Goal: Feedback & Contribution: Submit feedback/report problem

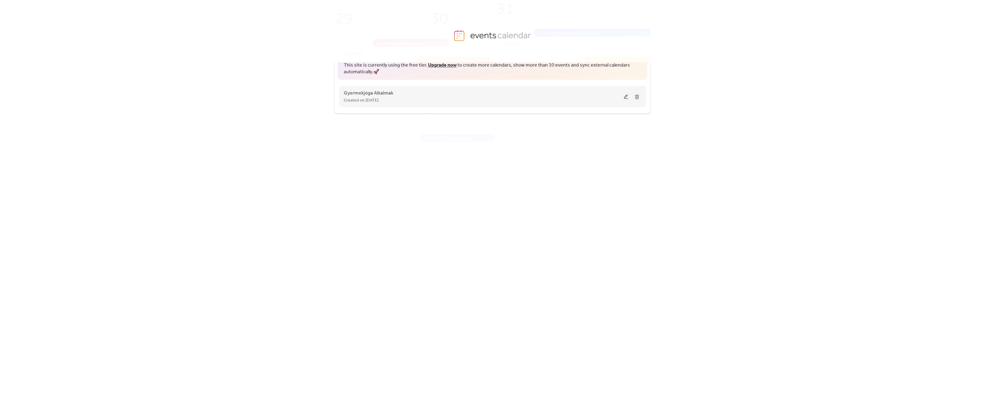
click at [626, 97] on button at bounding box center [626, 96] width 9 height 9
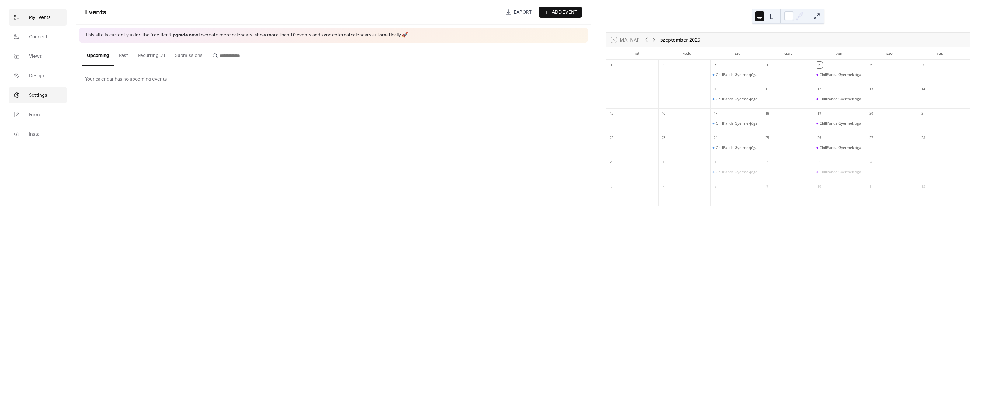
click at [40, 98] on span "Settings" at bounding box center [38, 95] width 18 height 7
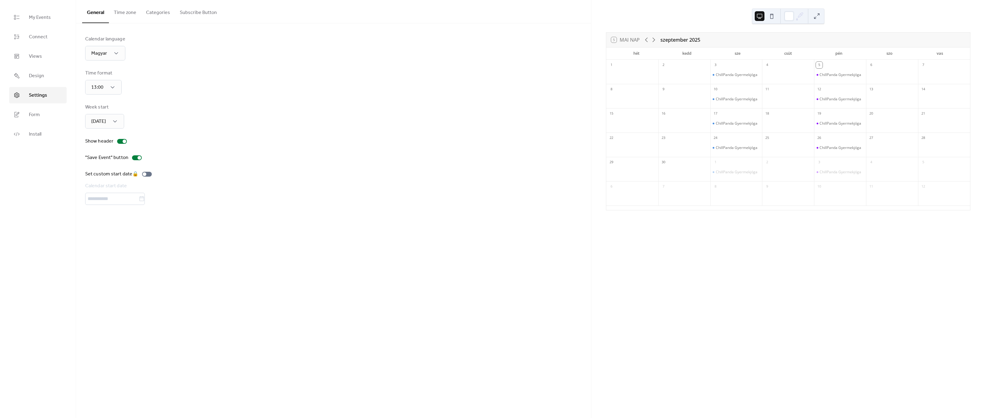
click at [197, 14] on button "Subscribe Button" at bounding box center [198, 11] width 47 height 23
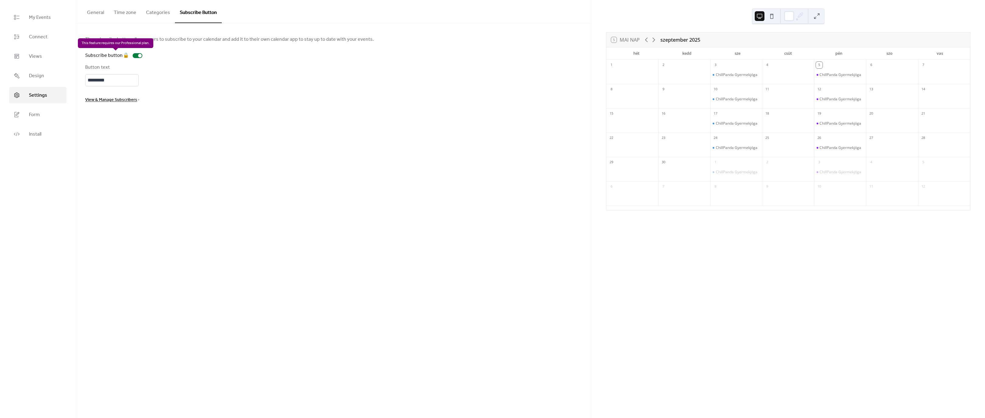
click at [139, 55] on div "Subscribe button 🔒" at bounding box center [115, 55] width 60 height 7
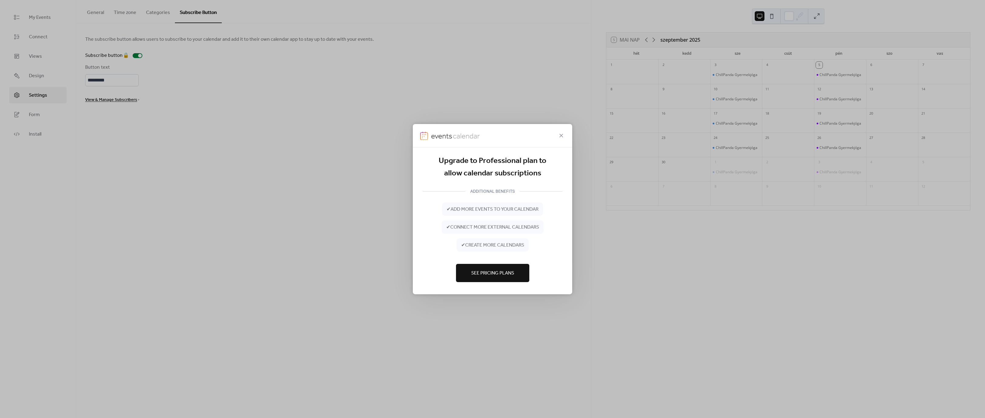
click at [493, 273] on span "See Pricing Plans" at bounding box center [492, 273] width 43 height 7
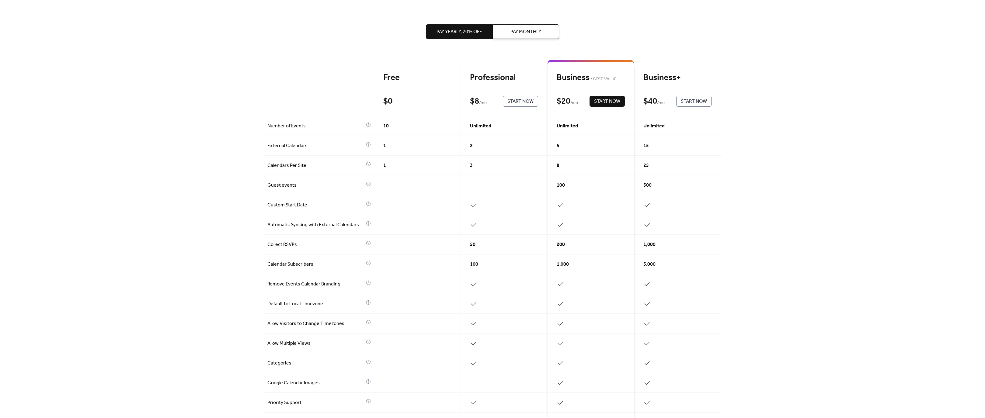
scroll to position [1, 0]
click at [532, 38] on button "Pay Monthly" at bounding box center [525, 31] width 67 height 15
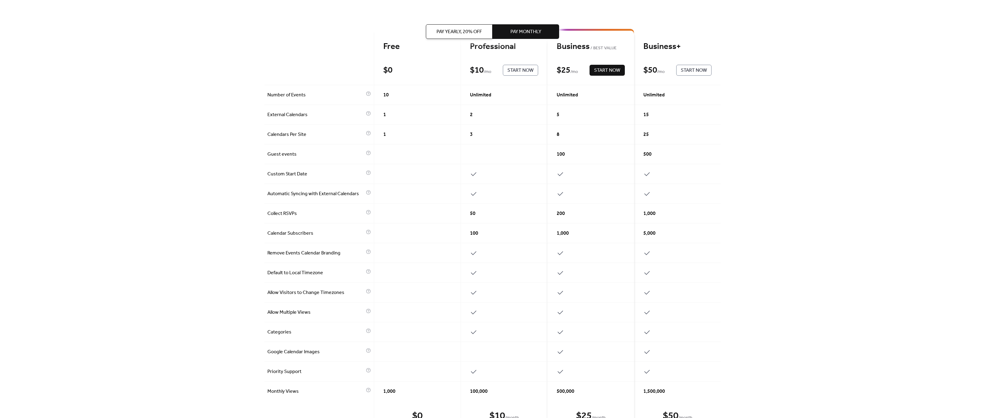
scroll to position [0, 0]
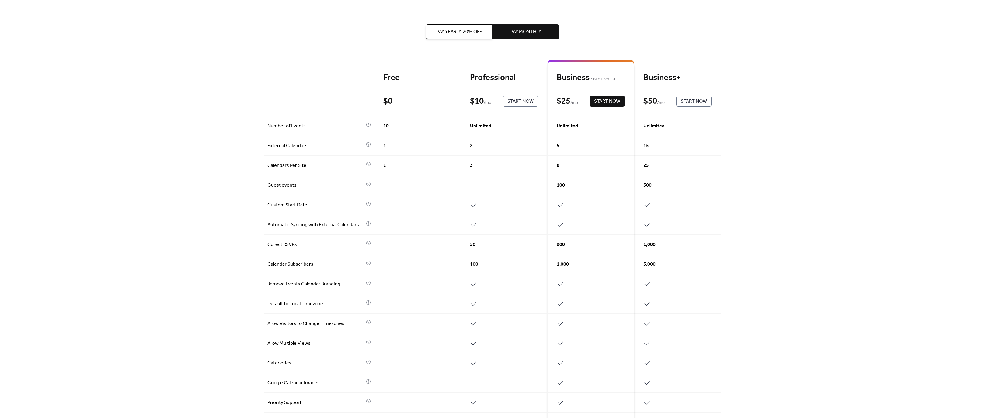
click at [511, 102] on span "Start Now" at bounding box center [520, 101] width 26 height 7
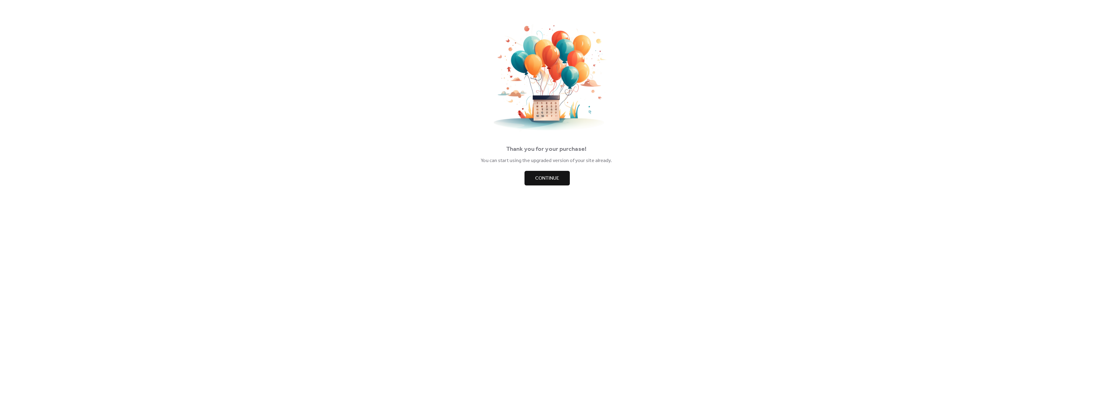
click at [548, 181] on span "Continue" at bounding box center [547, 178] width 24 height 7
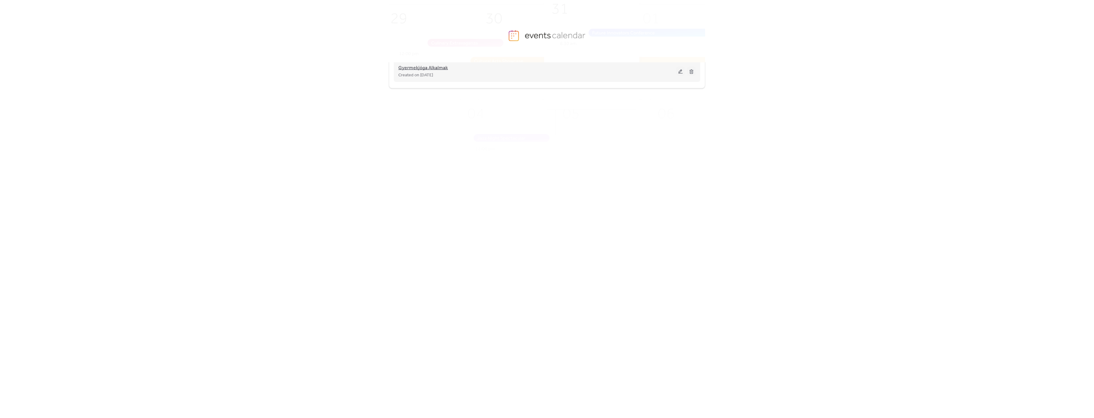
click at [432, 69] on span "Gyermekjóga Alkalmak" at bounding box center [423, 67] width 50 height 7
click at [422, 95] on span "Gyermekjóga Alkalmak" at bounding box center [423, 92] width 50 height 7
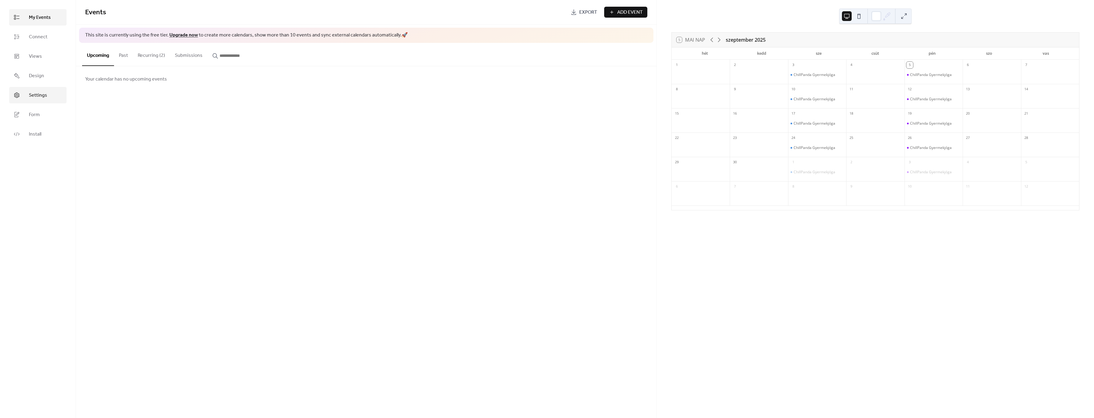
click at [38, 96] on span "Settings" at bounding box center [38, 95] width 18 height 7
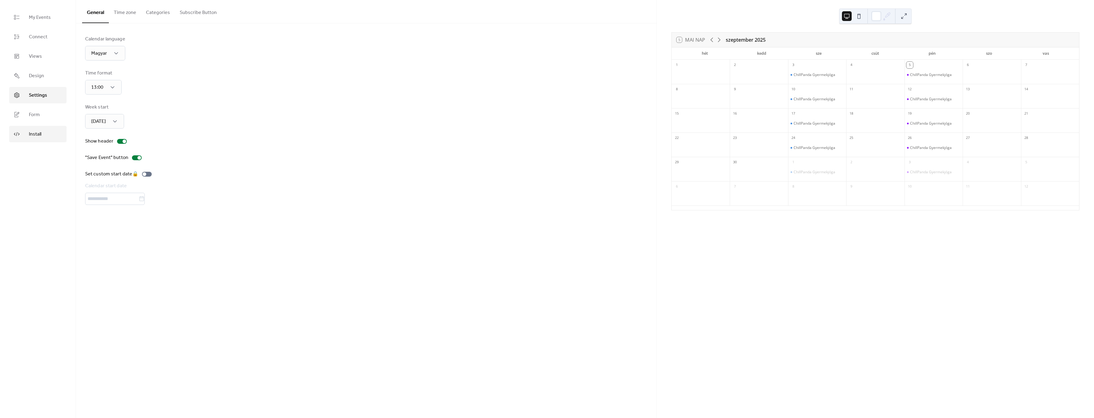
click at [43, 135] on link "Install" at bounding box center [37, 134] width 57 height 16
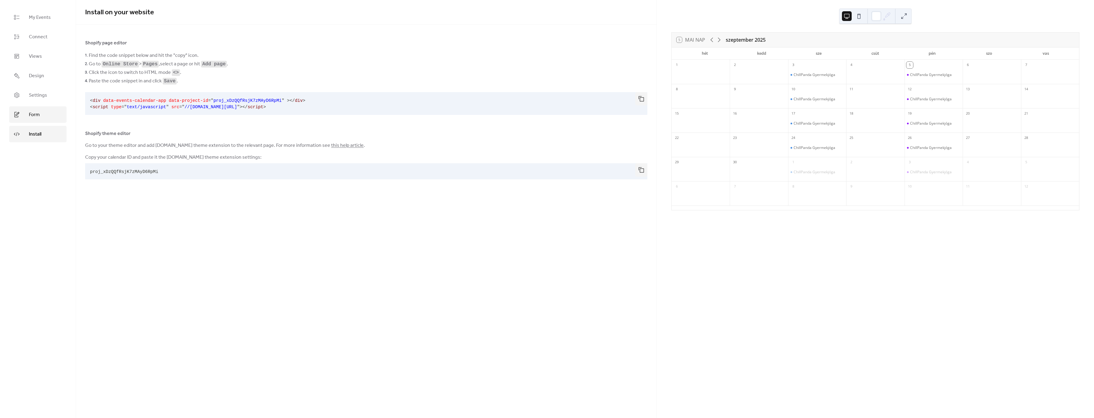
click at [36, 116] on span "Form" at bounding box center [34, 114] width 11 height 7
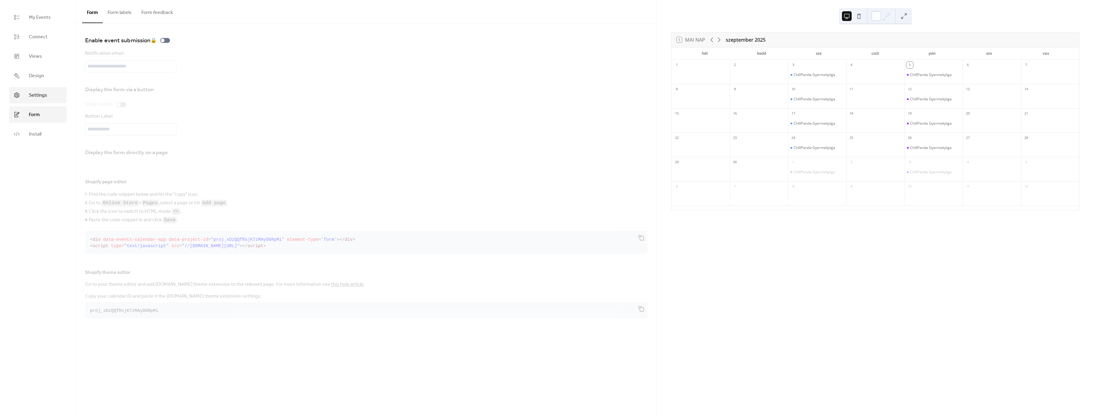
click at [39, 96] on span "Settings" at bounding box center [38, 95] width 18 height 7
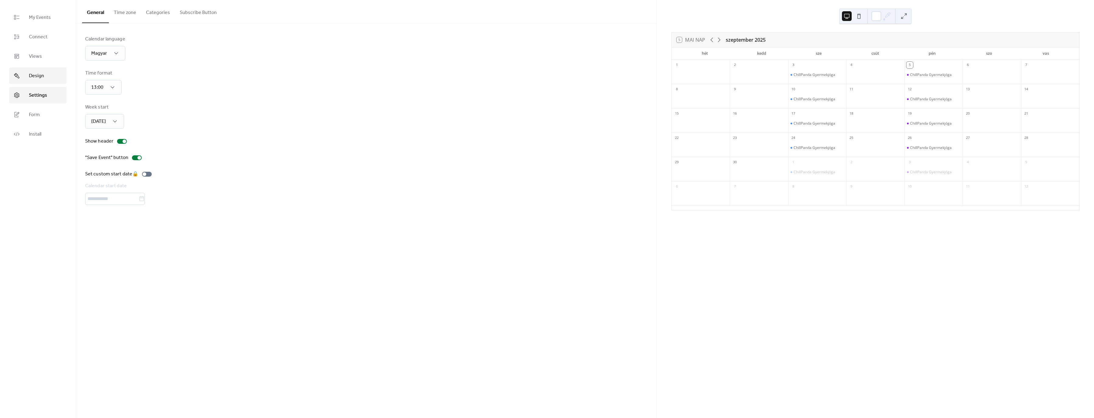
click at [34, 81] on link "Design" at bounding box center [37, 76] width 57 height 16
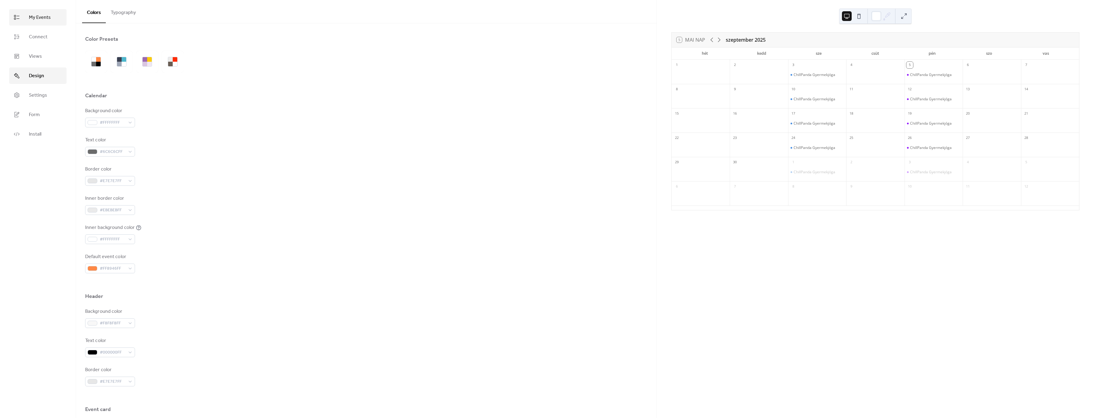
click at [39, 16] on span "My Events" at bounding box center [40, 17] width 22 height 7
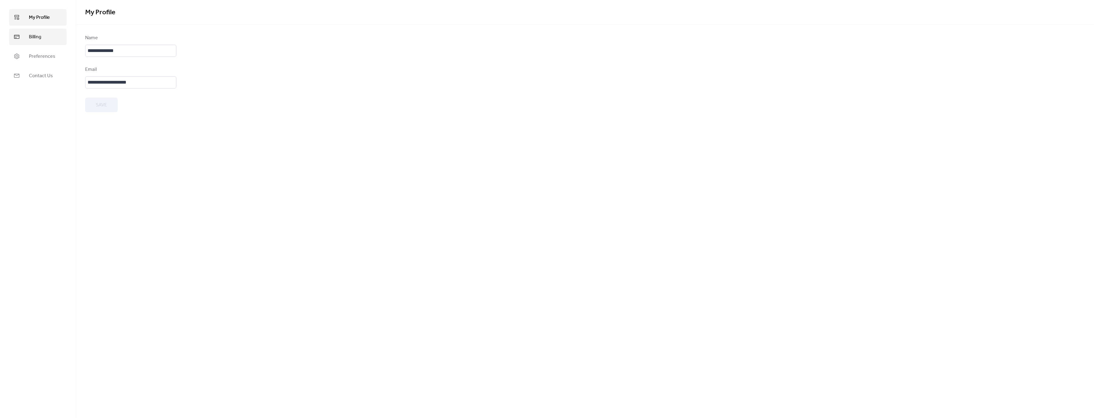
click at [32, 40] on span "Billing" at bounding box center [35, 36] width 12 height 7
click at [996, 48] on span "Cancel Subscription" at bounding box center [983, 48] width 52 height 7
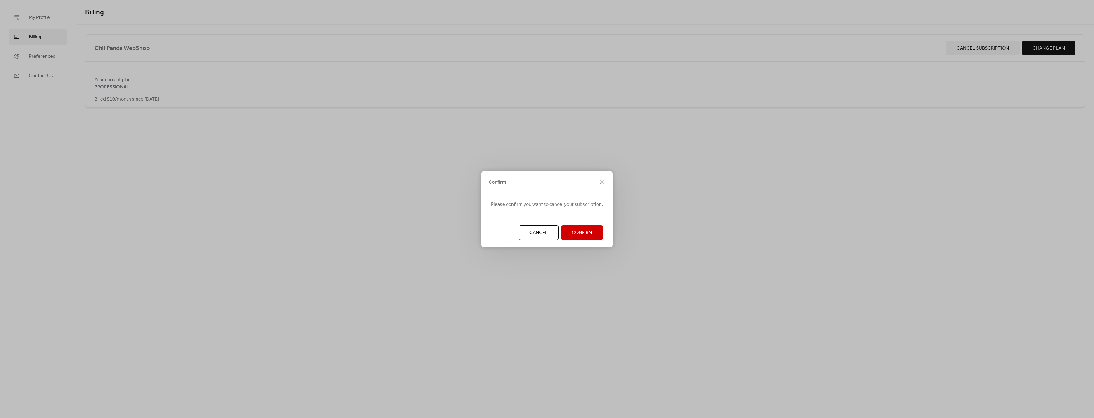
click at [545, 234] on span "Cancel" at bounding box center [539, 232] width 19 height 7
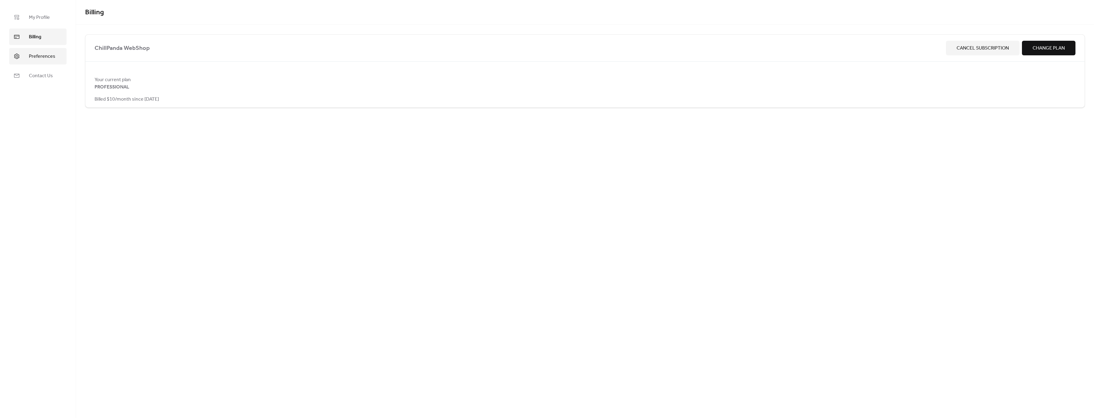
click at [26, 58] on link "Preferences" at bounding box center [37, 56] width 57 height 16
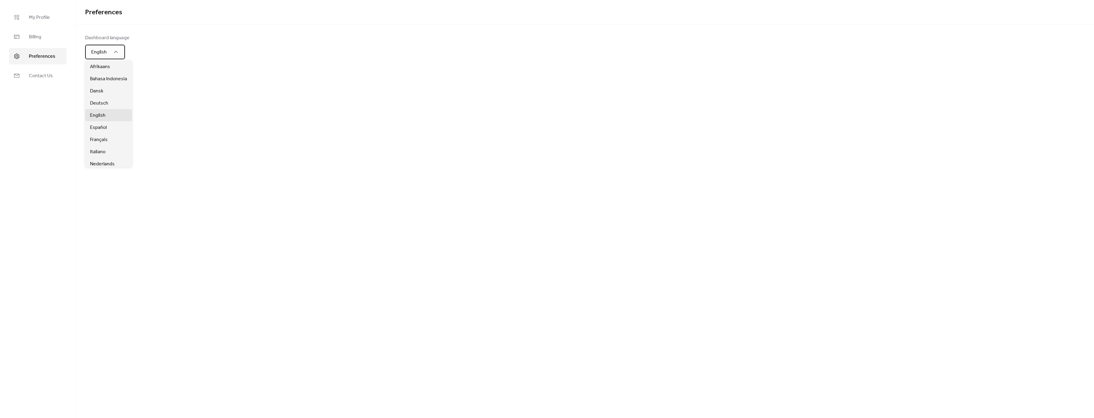
click at [119, 55] on div "English" at bounding box center [105, 52] width 40 height 15
click at [180, 99] on div "Preferences Dashboard language English" at bounding box center [585, 209] width 1018 height 418
click at [32, 18] on span "My Profile" at bounding box center [39, 17] width 21 height 7
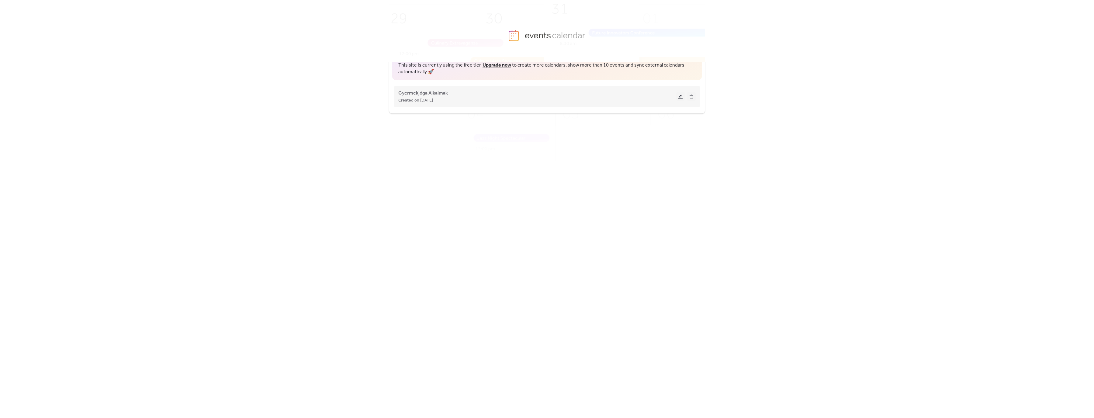
click at [681, 98] on button at bounding box center [680, 96] width 9 height 9
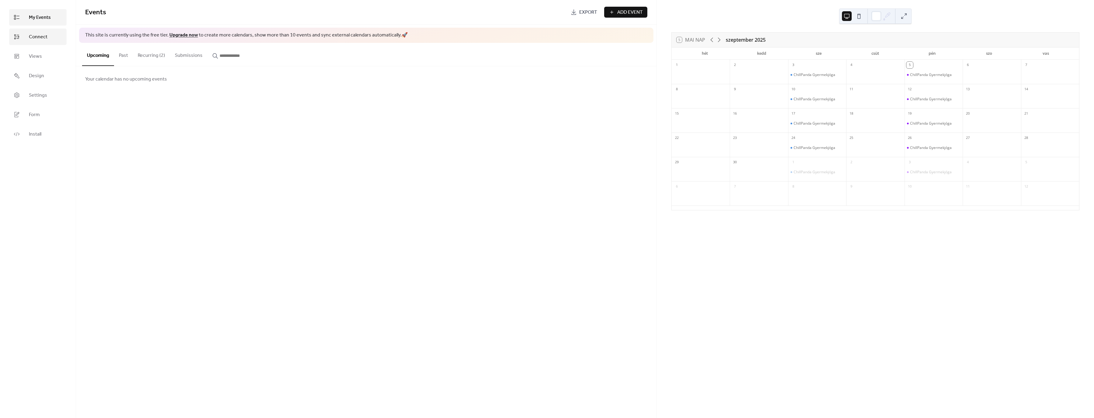
click at [46, 41] on span "Connect" at bounding box center [38, 36] width 19 height 7
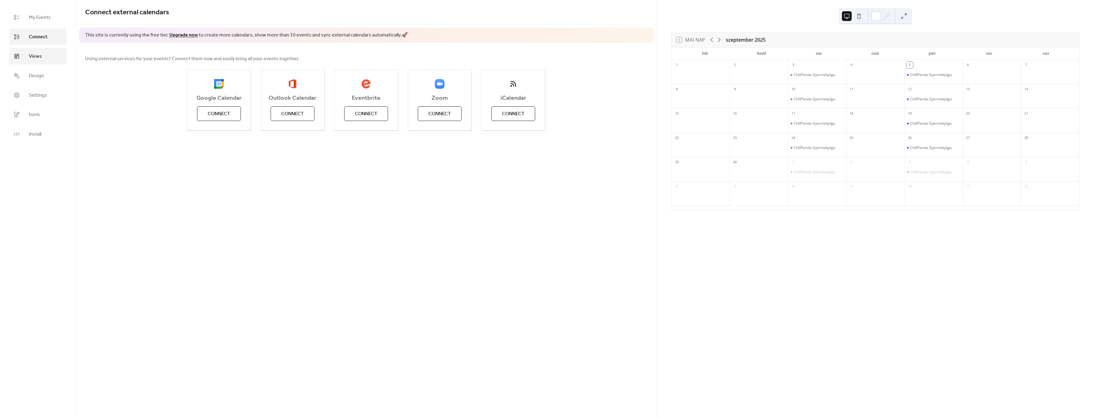
click at [40, 57] on span "Views" at bounding box center [35, 56] width 13 height 7
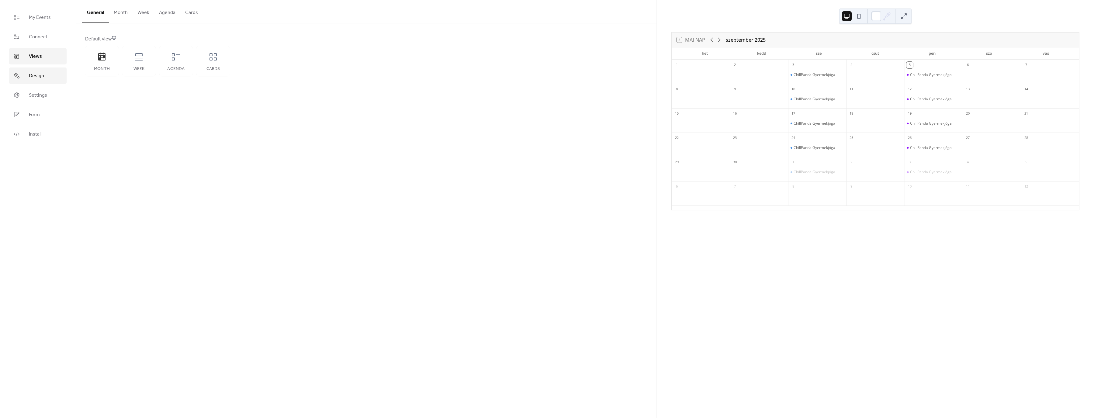
click at [40, 72] on span "Design" at bounding box center [36, 75] width 15 height 7
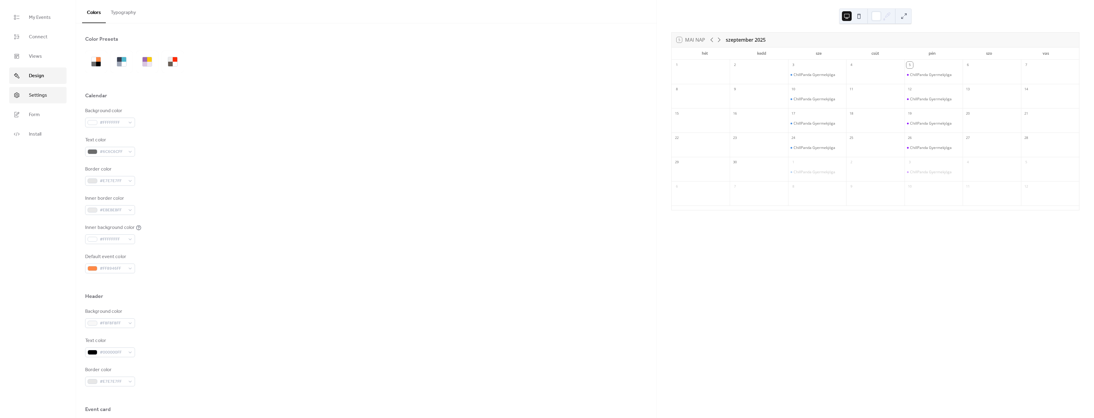
click at [27, 95] on link "Settings" at bounding box center [37, 95] width 57 height 16
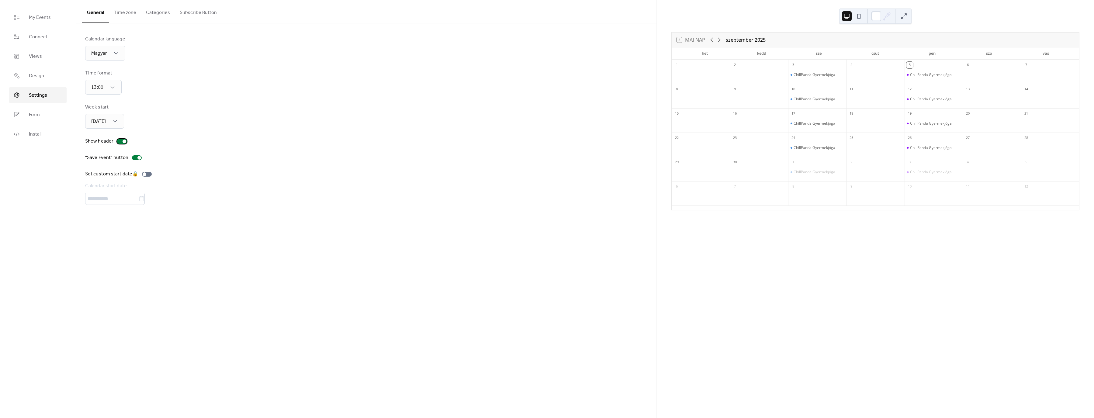
click at [120, 139] on div at bounding box center [122, 141] width 10 height 5
click at [207, 153] on div "Calendar language Magyar Time format 13:00 Week start [DATE] Show header "Save …" at bounding box center [366, 120] width 562 height 169
click at [118, 141] on div at bounding box center [122, 141] width 10 height 5
click at [121, 142] on div at bounding box center [122, 141] width 10 height 5
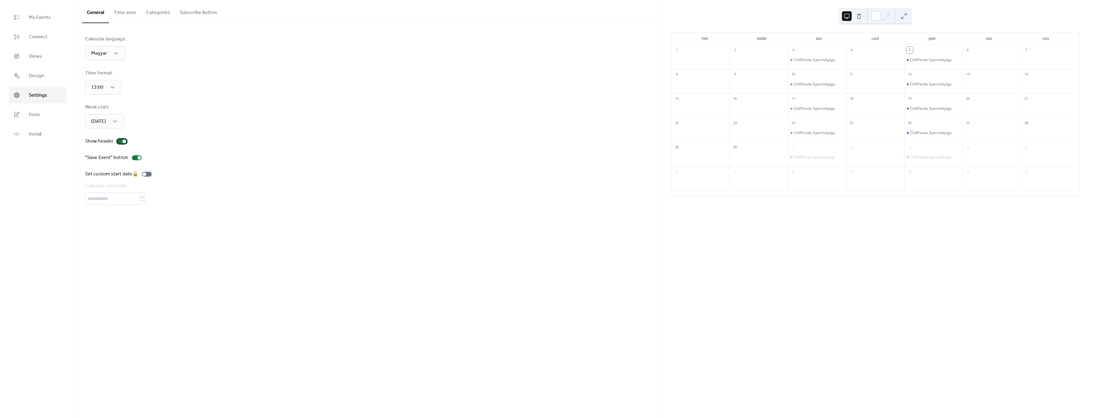
click at [121, 142] on div at bounding box center [122, 141] width 10 height 5
click at [197, 151] on div "Calendar language Magyar Time format 13:00 Week start [DATE] Show header "Save …" at bounding box center [366, 120] width 562 height 169
click at [123, 142] on div at bounding box center [122, 141] width 10 height 5
click at [121, 141] on div at bounding box center [122, 141] width 10 height 5
click at [30, 76] on span "Design" at bounding box center [36, 75] width 15 height 7
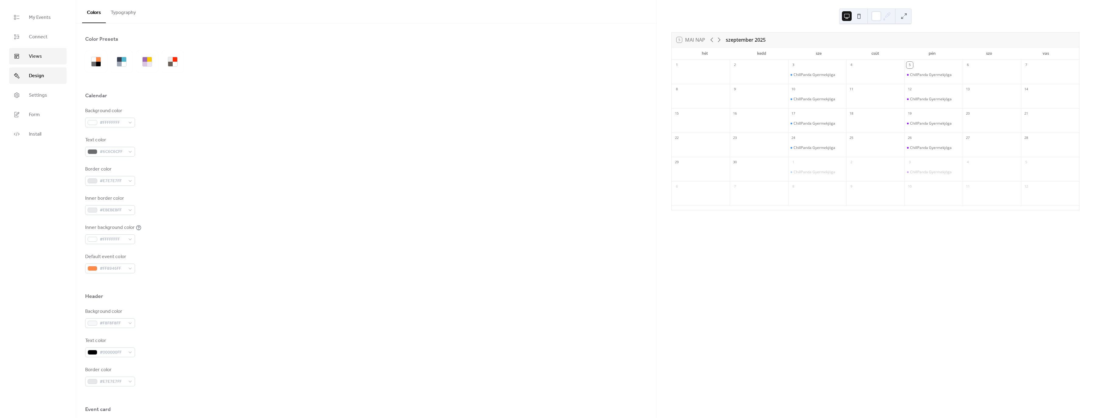
click at [32, 59] on span "Views" at bounding box center [35, 56] width 13 height 7
click at [45, 39] on span "Connect" at bounding box center [38, 36] width 19 height 7
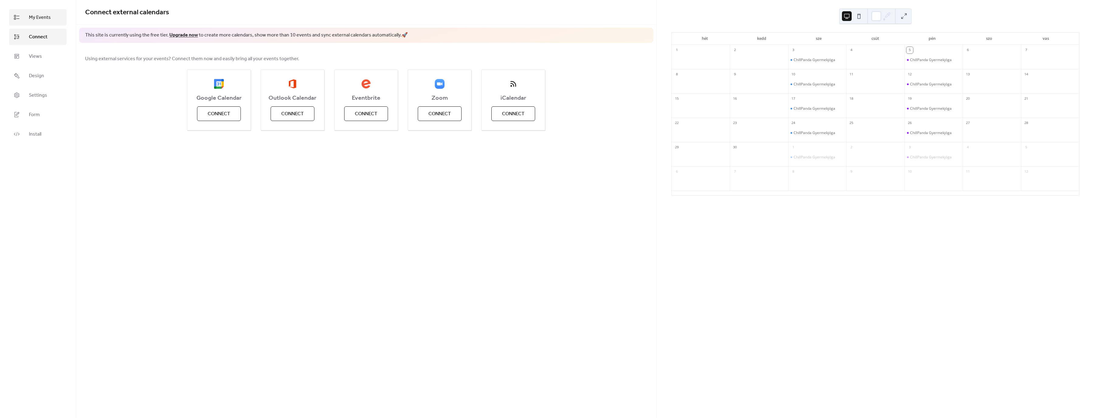
click at [43, 15] on span "My Events" at bounding box center [40, 17] width 22 height 7
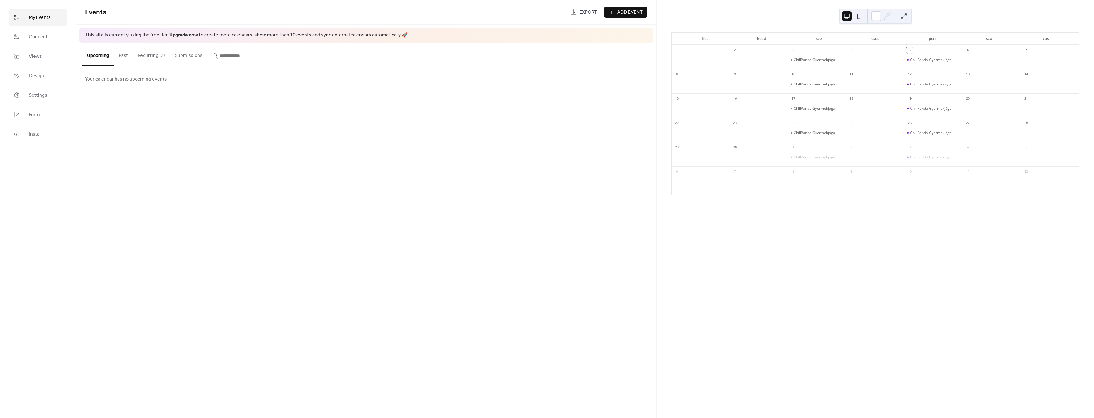
click at [152, 56] on button "Recurring (2)" at bounding box center [151, 54] width 37 height 23
click at [44, 116] on link "Form" at bounding box center [37, 114] width 57 height 16
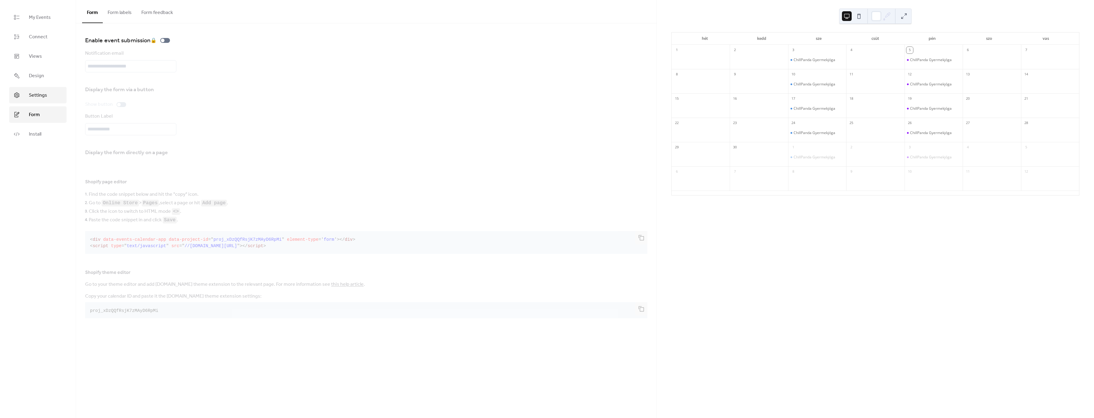
click at [35, 98] on span "Settings" at bounding box center [38, 95] width 18 height 7
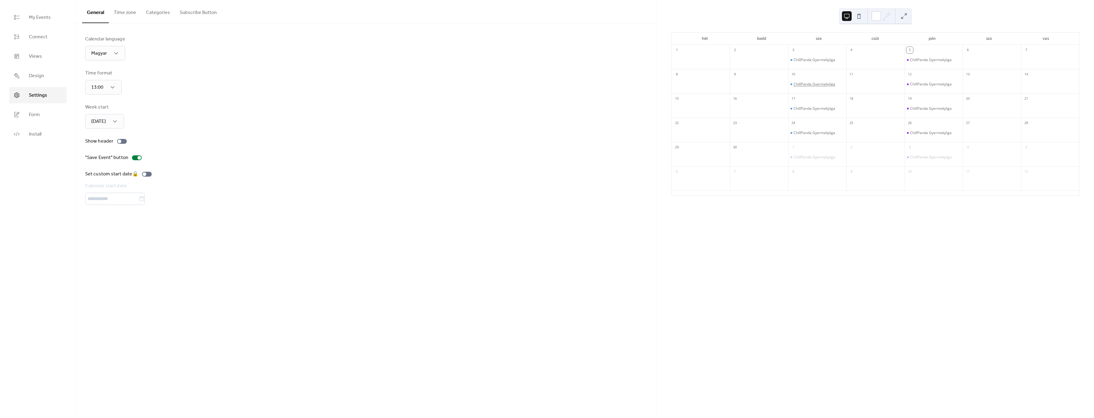
click at [803, 82] on div "ChillPanda Gyermekjóga" at bounding box center [815, 84] width 42 height 5
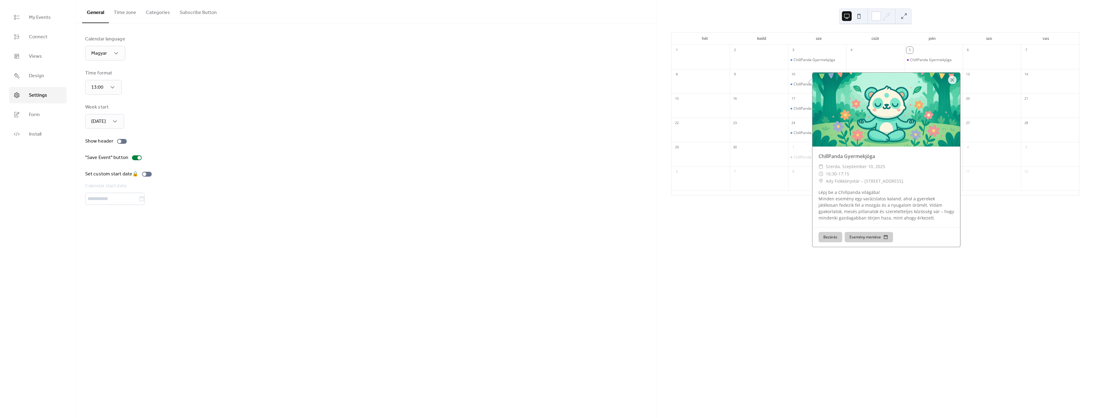
click at [192, 14] on button "Subscribe Button" at bounding box center [198, 11] width 47 height 23
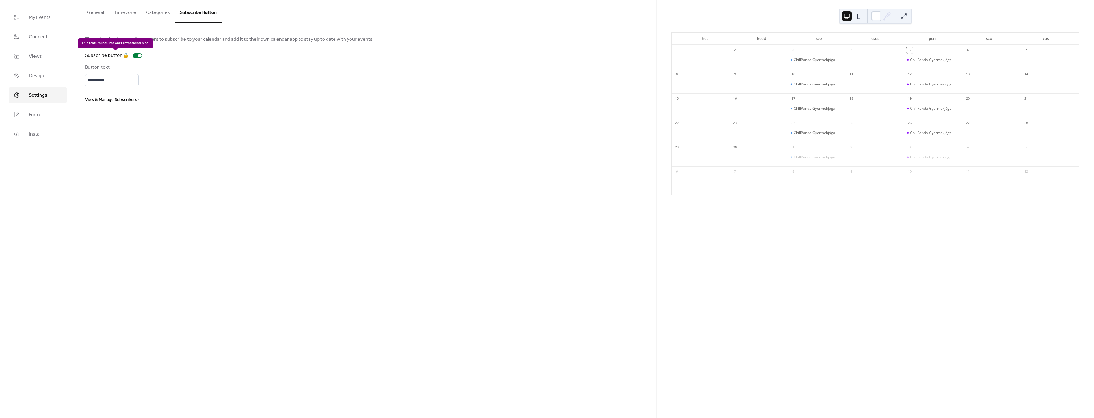
click at [137, 56] on div "Subscribe button 🔒" at bounding box center [115, 55] width 60 height 7
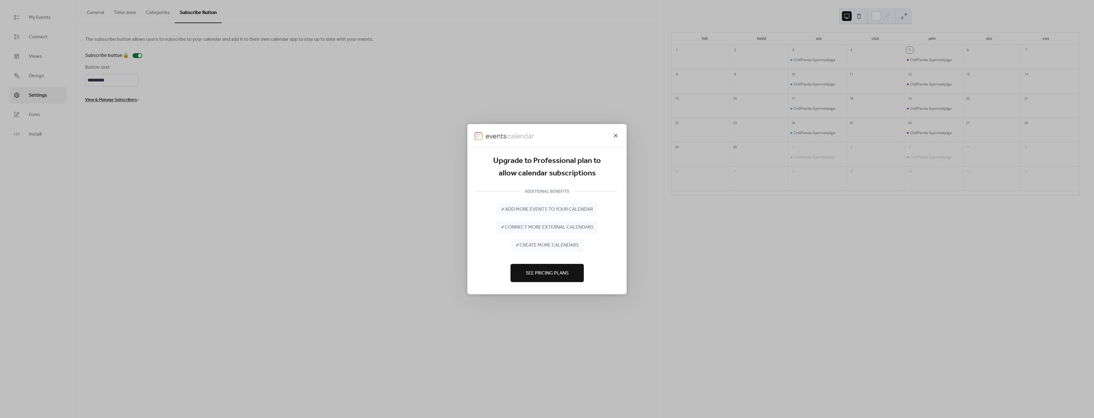
click at [618, 136] on icon at bounding box center [615, 135] width 7 height 7
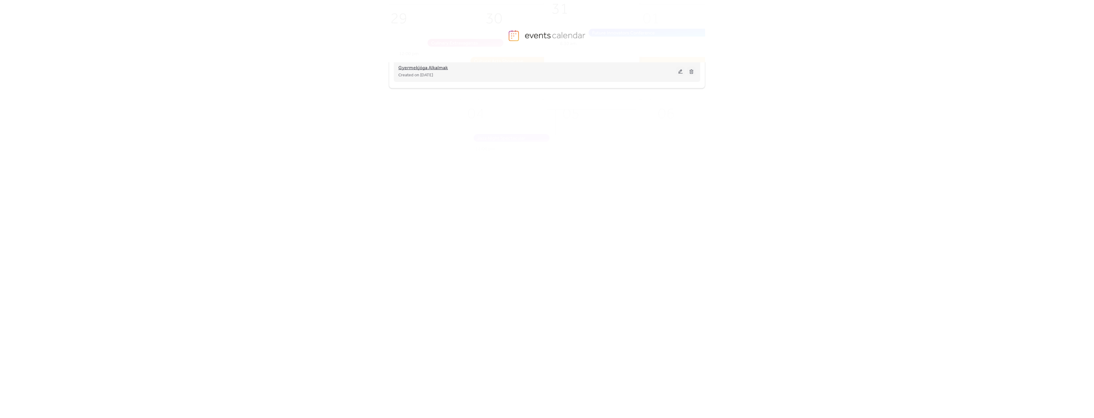
click at [440, 68] on span "Gyermekjóga Alkalmak" at bounding box center [423, 67] width 50 height 7
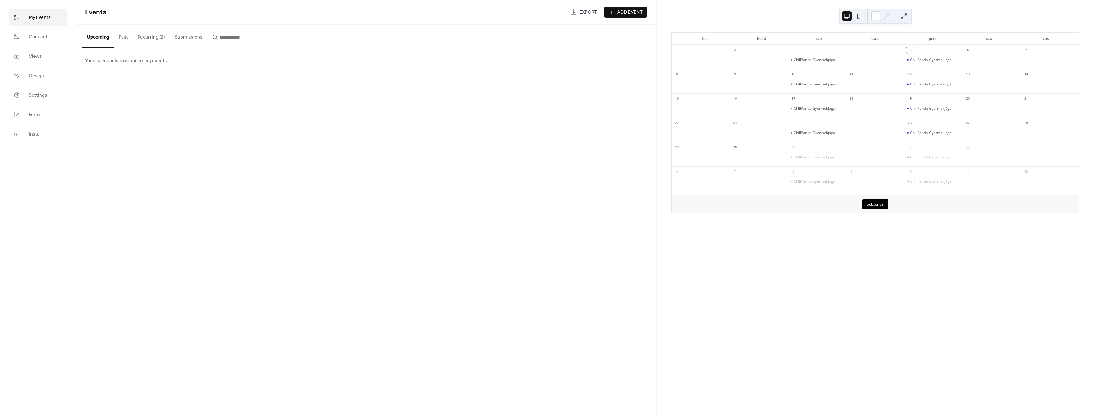
click at [156, 38] on button "Recurring (2)" at bounding box center [151, 36] width 37 height 23
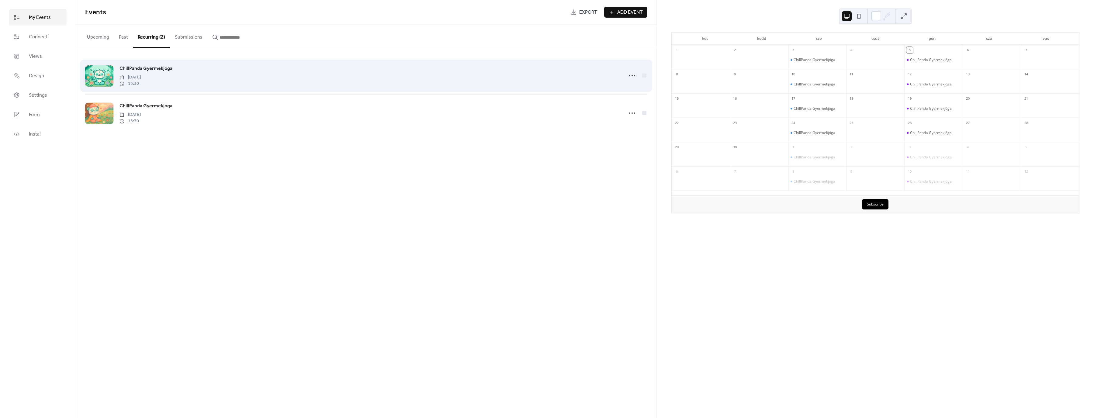
click at [143, 69] on span "ChillPanda Gyermekjóga" at bounding box center [146, 68] width 53 height 7
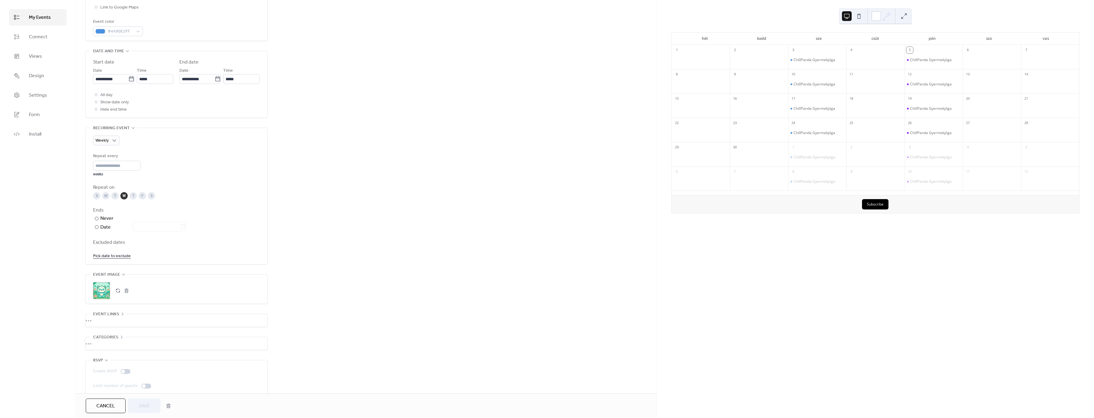
scroll to position [168, 0]
click at [125, 362] on div at bounding box center [126, 363] width 10 height 5
click at [123, 364] on div at bounding box center [123, 364] width 4 height 4
click at [146, 379] on div at bounding box center [146, 378] width 10 height 5
click at [127, 367] on div "Enable RSVP Limit number of guests" at bounding box center [176, 371] width 167 height 22
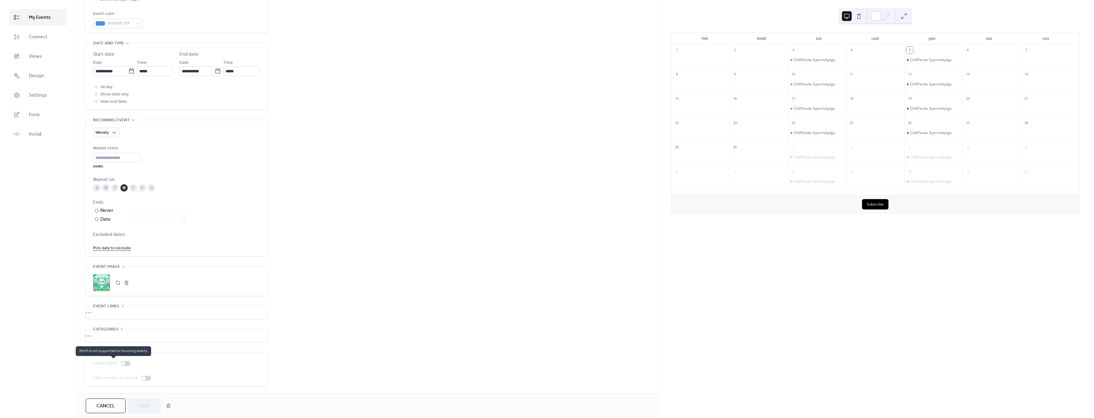
click at [123, 364] on div at bounding box center [123, 364] width 4 height 4
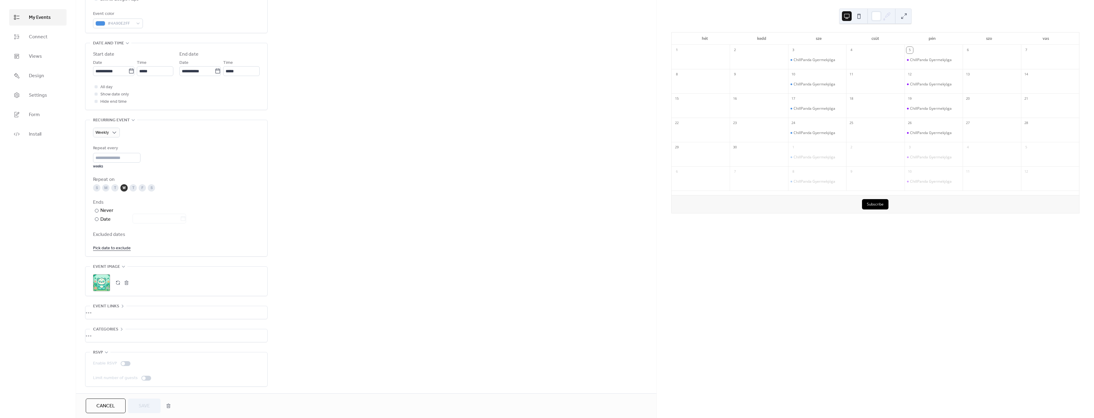
click at [143, 378] on div at bounding box center [144, 379] width 4 height 4
click at [803, 132] on div "ChillPanda Gyermekjóga" at bounding box center [815, 132] width 42 height 5
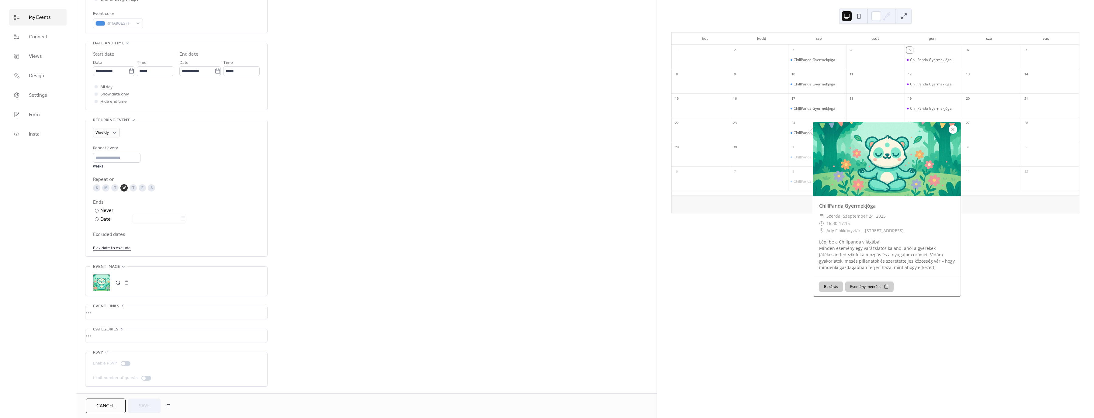
click at [950, 130] on div at bounding box center [953, 129] width 9 height 9
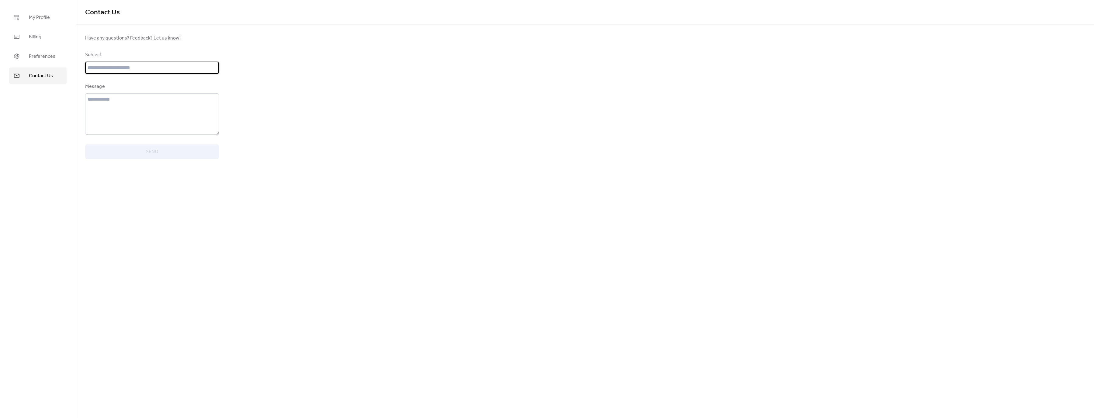
click at [94, 71] on input "text" at bounding box center [152, 68] width 134 height 12
type input "**********"
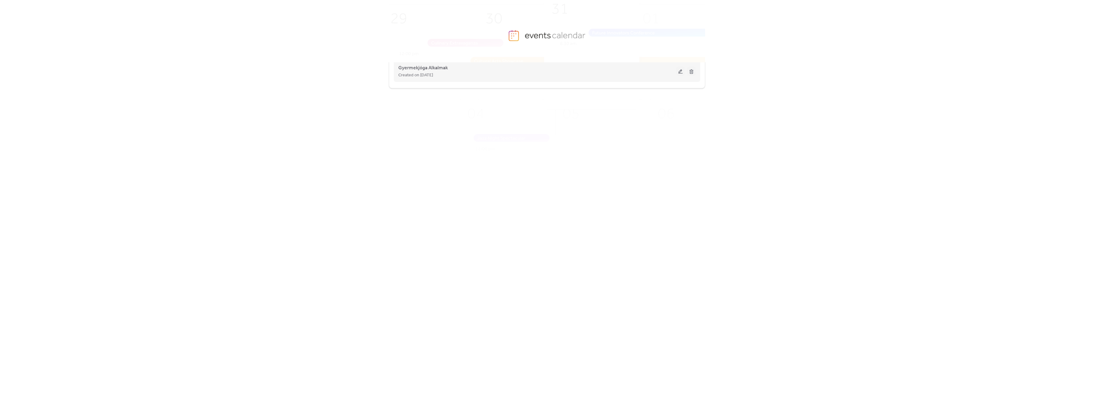
click at [521, 72] on div "Created on [DATE]" at bounding box center [537, 74] width 278 height 7
click at [416, 67] on span "Gyermekjóga Alkalmak" at bounding box center [423, 67] width 50 height 7
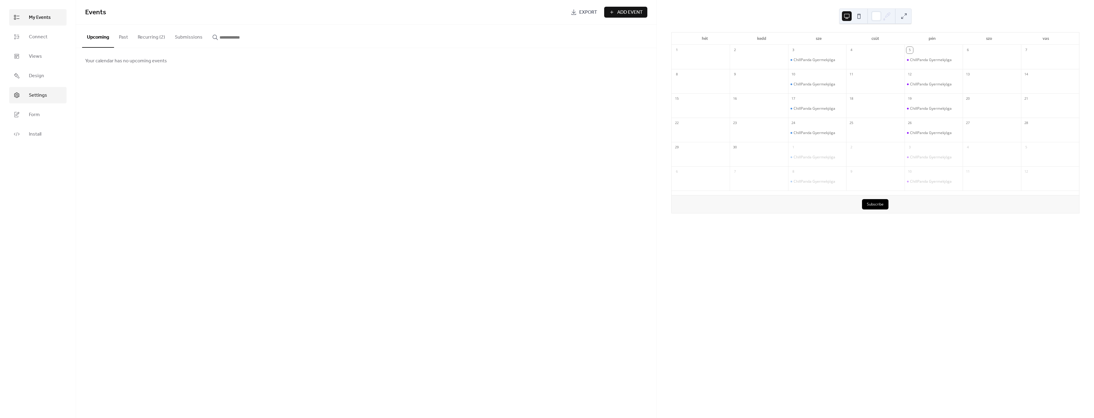
click at [39, 99] on span "Settings" at bounding box center [38, 95] width 18 height 7
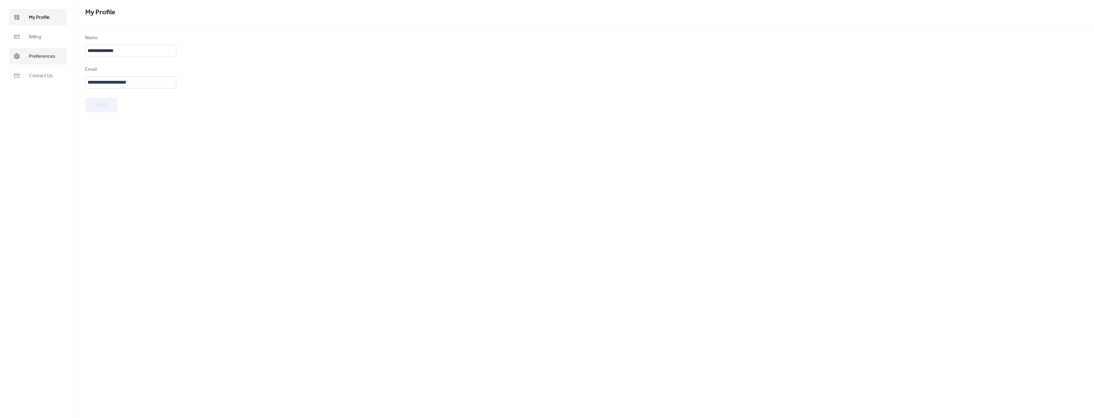
click at [37, 59] on span "Preferences" at bounding box center [42, 56] width 26 height 7
click at [38, 37] on span "Billing" at bounding box center [35, 36] width 12 height 7
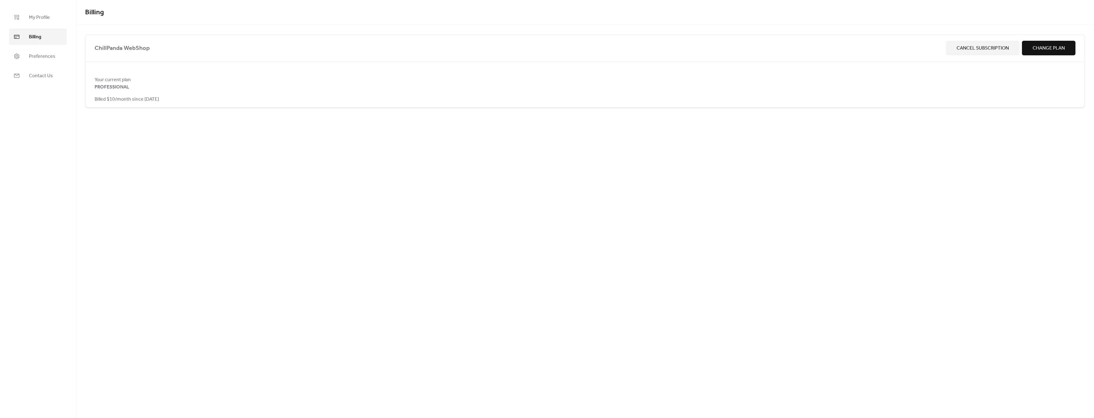
click at [1001, 50] on span "Cancel Subscription" at bounding box center [983, 48] width 52 height 7
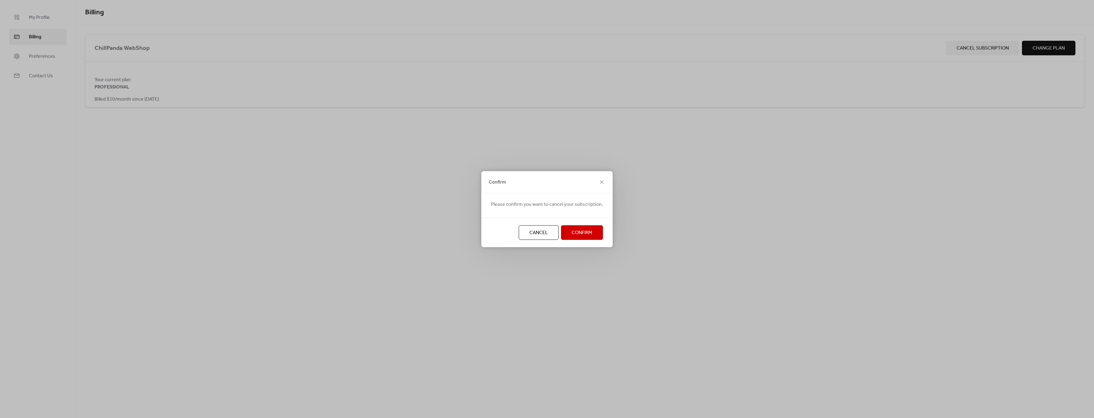
click at [574, 234] on span "Confirm" at bounding box center [582, 232] width 21 height 7
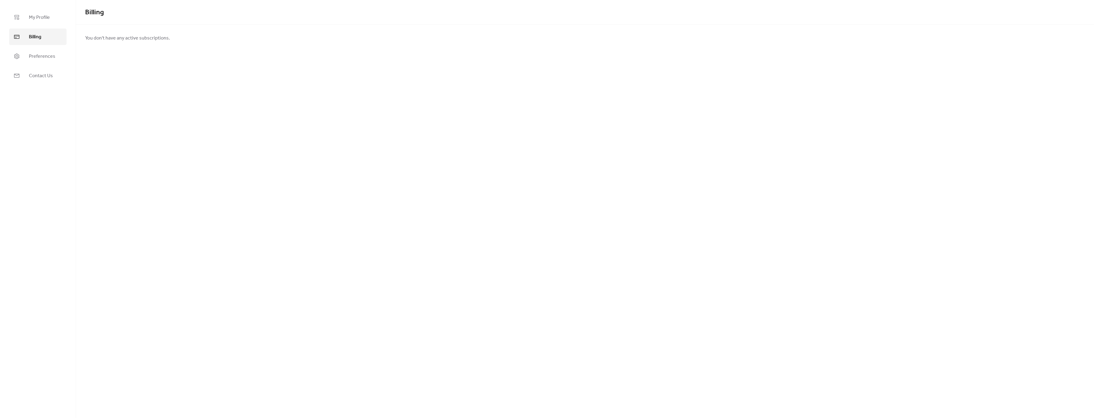
click at [128, 39] on span "You don't have any active subscriptions." at bounding box center [127, 38] width 85 height 7
click at [117, 68] on input "text" at bounding box center [152, 68] width 134 height 12
type input "*"
type input "**********"
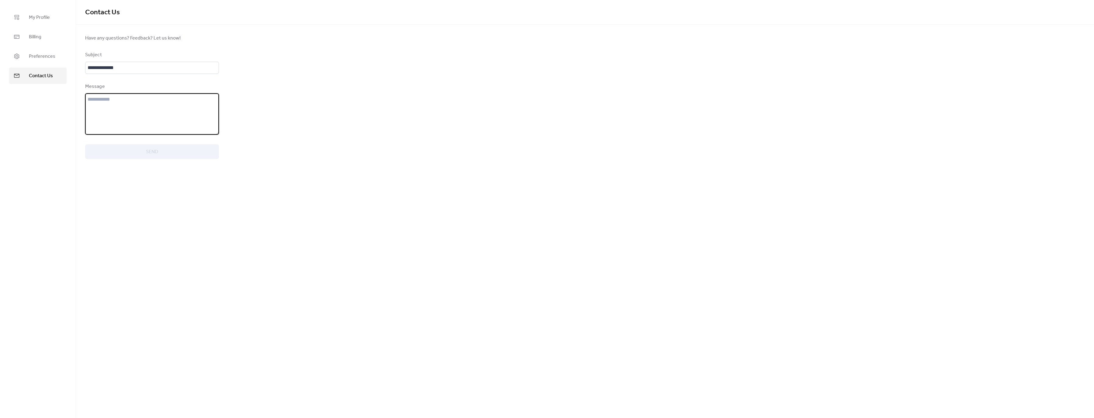
click at [147, 121] on textarea at bounding box center [152, 113] width 134 height 41
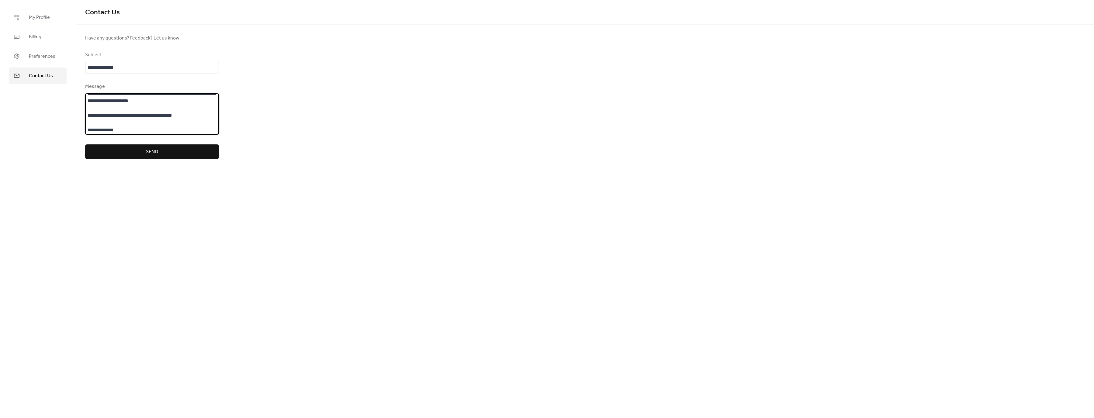
scroll to position [28, 0]
type textarea "**********"
click at [138, 150] on button "Send" at bounding box center [152, 151] width 134 height 15
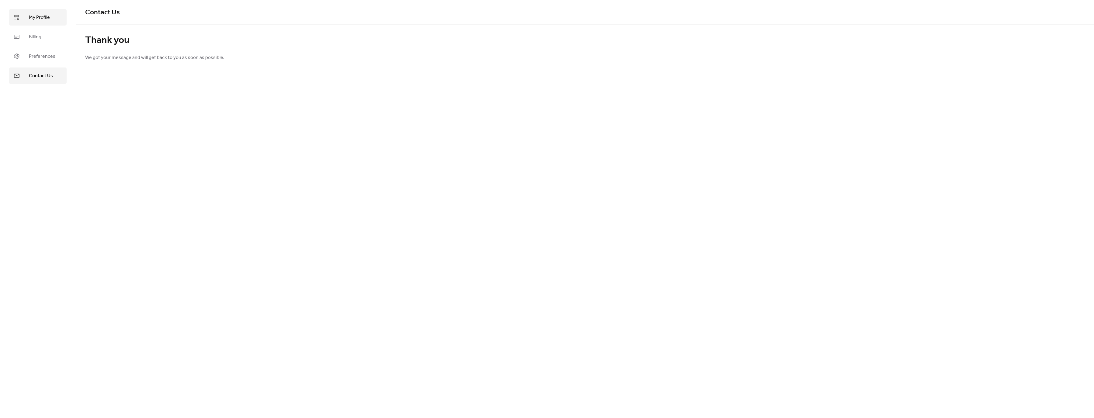
click at [46, 20] on span "My Profile" at bounding box center [39, 17] width 21 height 7
click at [123, 53] on input "**********" at bounding box center [130, 51] width 91 height 12
drag, startPoint x: 121, startPoint y: 51, endPoint x: 50, endPoint y: 46, distance: 70.7
click at [50, 46] on div "**********" at bounding box center [547, 209] width 1094 height 418
click at [54, 168] on div "My Profile Billing Preferences Contact Us" at bounding box center [38, 209] width 76 height 418
